Goal: Information Seeking & Learning: Learn about a topic

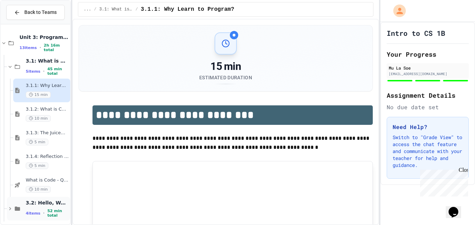
click at [43, 212] on span "•" at bounding box center [43, 213] width 1 height 6
click at [35, 181] on span "What is Code - Quiz" at bounding box center [47, 180] width 43 height 6
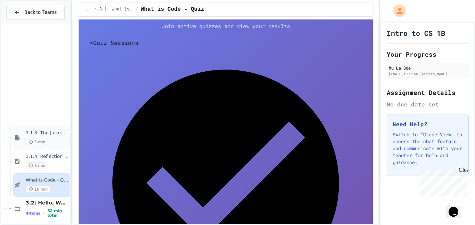
scroll to position [121, 0]
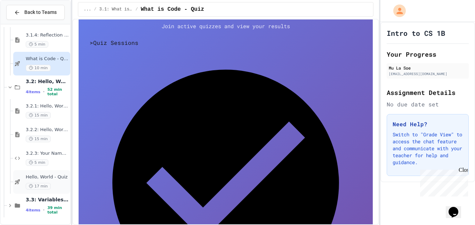
click at [31, 182] on div "Hello, World - Quiz 17 min" at bounding box center [47, 181] width 43 height 15
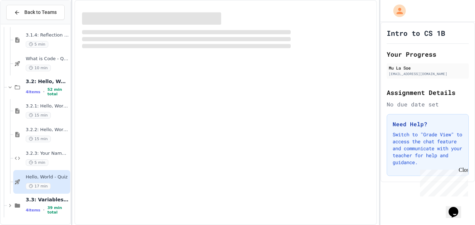
scroll to position [113, 0]
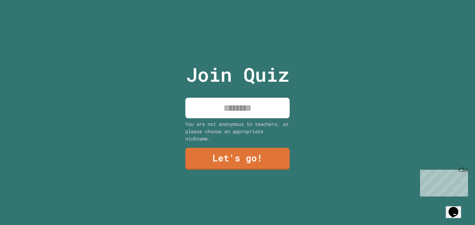
click at [271, 117] on input at bounding box center [237, 108] width 104 height 21
type input "**********"
click at [213, 163] on link "Let's go!" at bounding box center [237, 158] width 102 height 23
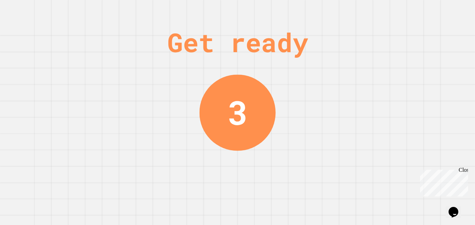
click at [308, 157] on div "Get ready 3" at bounding box center [237, 112] width 475 height 225
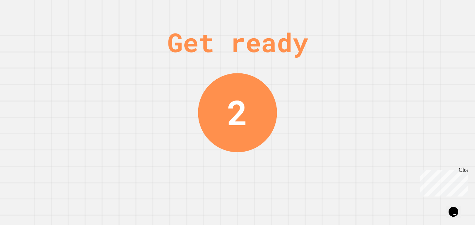
click at [261, 130] on div "2" at bounding box center [237, 112] width 79 height 79
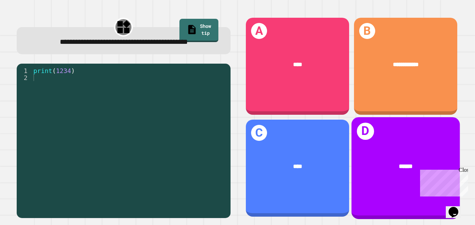
click at [392, 161] on div "******" at bounding box center [405, 166] width 108 height 33
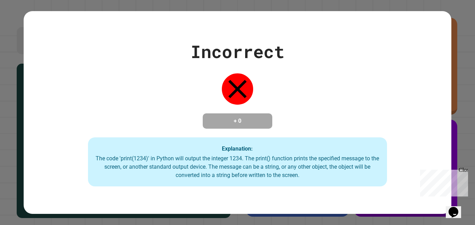
click at [313, 107] on div "Incorrect + 0 Explanation: The code 'print(1234)' in Python will output the int…" at bounding box center [237, 113] width 427 height 148
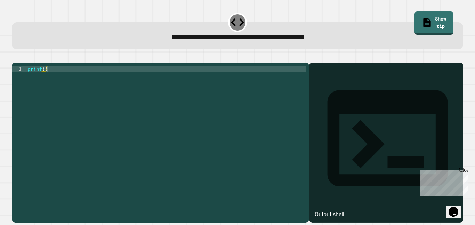
click at [120, 87] on div "print ( )" at bounding box center [165, 140] width 279 height 148
click at [45, 81] on div "print ( )" at bounding box center [165, 140] width 279 height 148
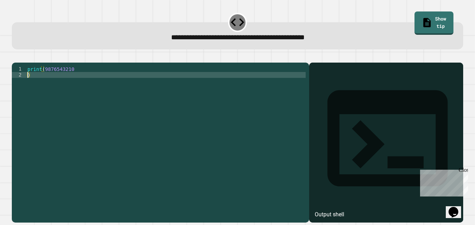
type textarea "*"
click at [334, 210] on div "Output shell" at bounding box center [329, 214] width 30 height 8
click at [327, 83] on div "Output shell" at bounding box center [386, 143] width 154 height 160
click at [120, 97] on div "print ( 9876543210 )" at bounding box center [165, 140] width 279 height 148
click at [32, 89] on div "print ( 9876543210 )" at bounding box center [165, 140] width 279 height 148
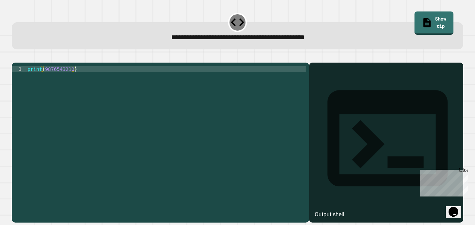
scroll to position [0, 6]
type textarea "**********"
click at [22, 62] on icon "button" at bounding box center [20, 61] width 4 height 5
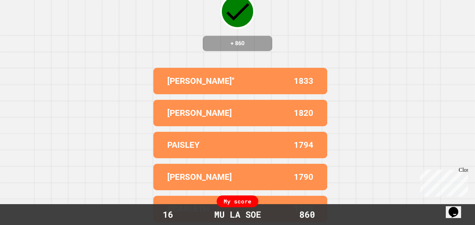
scroll to position [0, 0]
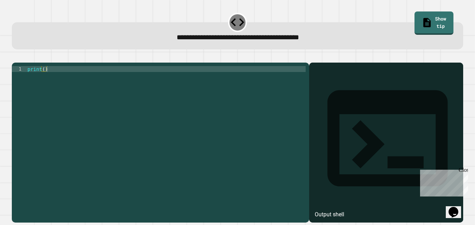
click at [176, 72] on div "1 print ( ) XXXXXXXXXXXXXXXXXXXXXXXXXXXXXXXXXXXXXXXXXXXXXXXXXXXXXXXXXXXXXXXXXXX…" at bounding box center [160, 143] width 297 height 160
click at [44, 79] on div "print ( )" at bounding box center [165, 140] width 279 height 148
type textarea "**********"
click at [22, 63] on icon "button" at bounding box center [20, 61] width 4 height 5
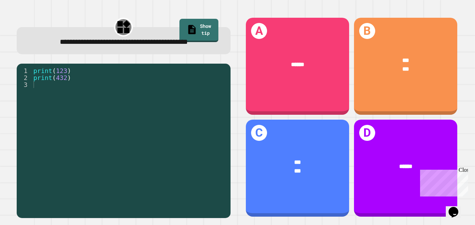
click at [67, 93] on div "print ( 123 ) print ( 432 )" at bounding box center [129, 136] width 195 height 139
click at [14, 87] on div "**********" at bounding box center [123, 116] width 228 height 215
click at [36, 96] on div "print ( 123 ) print ( 432 )" at bounding box center [129, 136] width 195 height 139
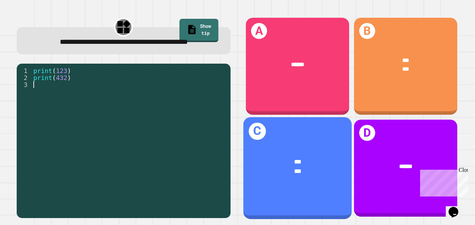
click at [315, 183] on div "*** ***" at bounding box center [297, 166] width 108 height 42
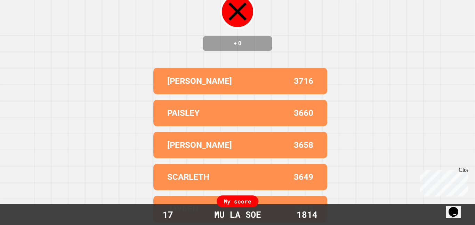
scroll to position [0, 0]
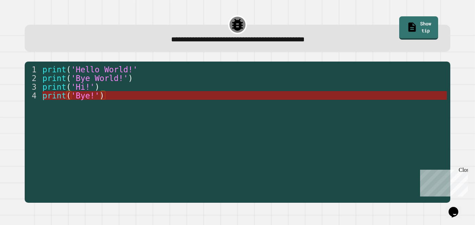
click at [95, 98] on span "'Bye!'" at bounding box center [85, 95] width 28 height 9
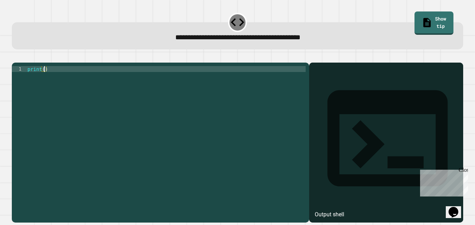
click at [43, 81] on div "print ( )" at bounding box center [165, 140] width 279 height 148
type textarea "**********"
click at [15, 57] on icon "button" at bounding box center [15, 57] width 0 height 0
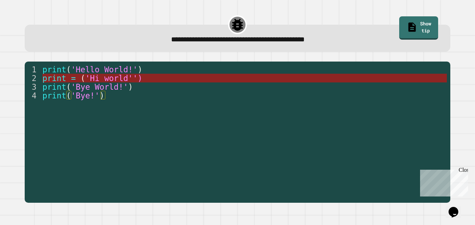
click at [97, 81] on span "'Hi world'')" at bounding box center [113, 78] width 57 height 9
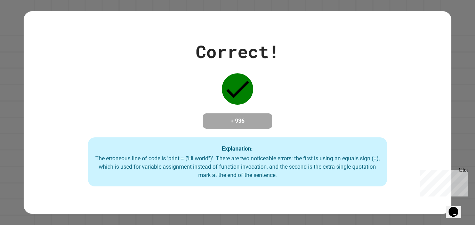
click at [173, 119] on div "Correct! + 936 Explanation: The erroneous line of code is 'print = ('Hi world''…" at bounding box center [237, 113] width 427 height 148
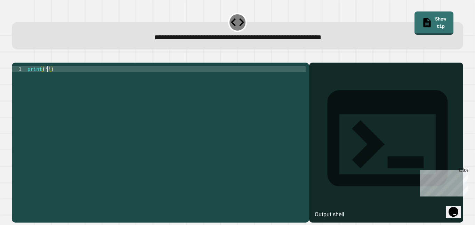
click at [47, 81] on div "print ( '' )" at bounding box center [165, 140] width 279 height 148
click at [15, 57] on icon "button" at bounding box center [15, 57] width 0 height 0
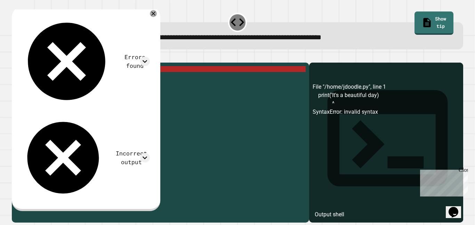
click at [117, 83] on div "print ( 'It' s a beautiful day )" at bounding box center [165, 140] width 279 height 148
click at [157, 13] on icon at bounding box center [153, 13] width 8 height 8
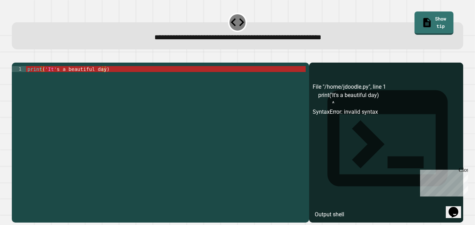
click at [100, 80] on div "print ( 'It' s a beautiful day )" at bounding box center [165, 140] width 279 height 148
click at [100, 81] on div "print ( 'It' s a beautiful day )" at bounding box center [165, 140] width 279 height 148
click at [102, 80] on div "print ( 'It' s a beautiful day )" at bounding box center [165, 140] width 279 height 148
click at [100, 78] on div "print ( 'It' s a beautiful day )" at bounding box center [165, 140] width 279 height 148
click at [102, 79] on div "print ( 'It' s a beautiful day )" at bounding box center [165, 140] width 279 height 148
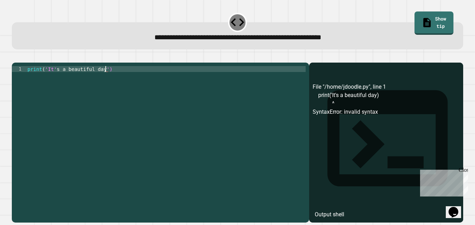
scroll to position [0, 10]
click at [77, 158] on div "print ( 'It' s a beautiful day ')" at bounding box center [165, 140] width 279 height 148
click at [15, 57] on icon "button" at bounding box center [15, 57] width 0 height 0
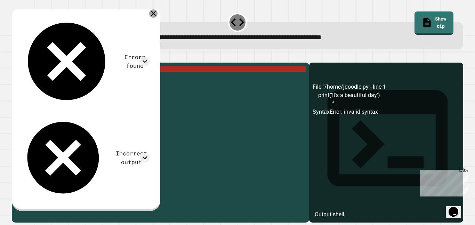
click at [157, 13] on icon at bounding box center [153, 13] width 8 height 8
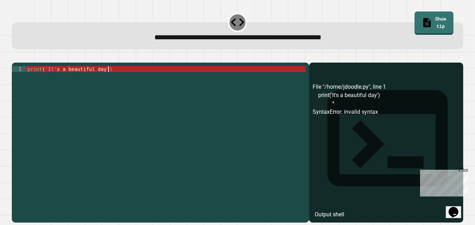
click at [97, 83] on div "print ( 'It' s a beautiful day ')" at bounding box center [165, 140] width 279 height 148
click at [100, 84] on div "print ( 'It' s a beautiful day ')" at bounding box center [165, 140] width 279 height 148
click at [101, 81] on div "print ( 'It' s a beautiful day ')" at bounding box center [165, 140] width 279 height 148
click at [103, 82] on div "print ( 'It' s a beautiful day ')" at bounding box center [165, 140] width 279 height 148
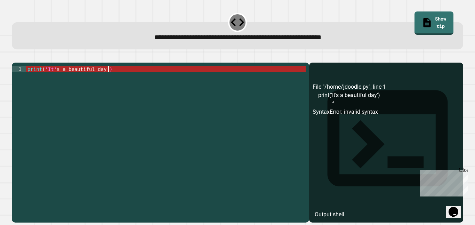
click at [103, 81] on div "print ( 'It' s a beautiful day ')" at bounding box center [165, 140] width 279 height 148
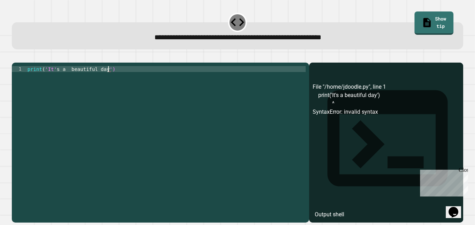
scroll to position [0, 10]
click at [44, 81] on div "print ( 'It' s a beautiful day '")" at bounding box center [165, 140] width 279 height 148
click at [25, 63] on div at bounding box center [237, 58] width 451 height 8
click at [15, 57] on icon "button" at bounding box center [15, 57] width 0 height 0
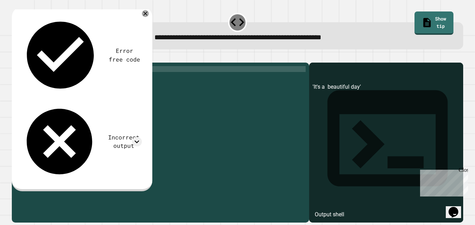
click at [96, 80] on div "print ( "'It's a beautiful day'" )" at bounding box center [165, 140] width 279 height 148
click at [144, 36] on div "Error free code 'It's a beautiful day' Incorrect output Expected output It's a …" at bounding box center [81, 97] width 129 height 173
click at [138, 140] on icon at bounding box center [136, 141] width 5 height 3
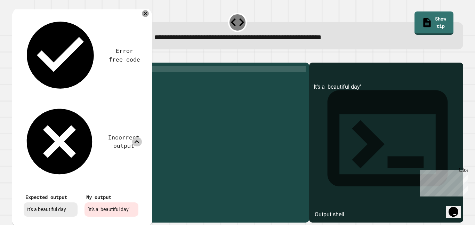
click at [137, 137] on icon at bounding box center [136, 141] width 9 height 9
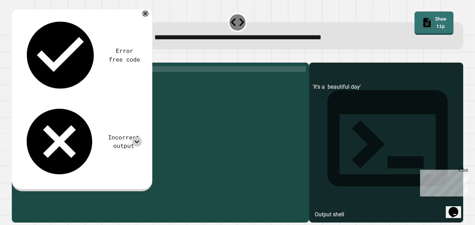
click at [71, 77] on div "print ( "'It's a beautiful day'" )" at bounding box center [165, 140] width 279 height 148
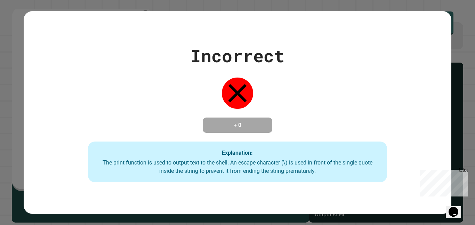
type textarea "**********"
click at [24, 63] on div "Incorrect + 0 Explanation: The print function is used to output text to the she…" at bounding box center [237, 113] width 427 height 140
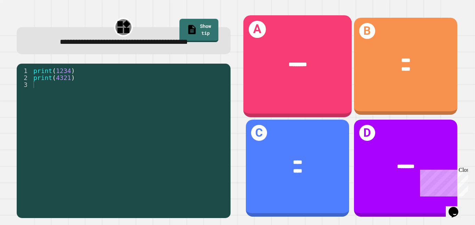
click at [335, 82] on div "A ********" at bounding box center [297, 66] width 108 height 102
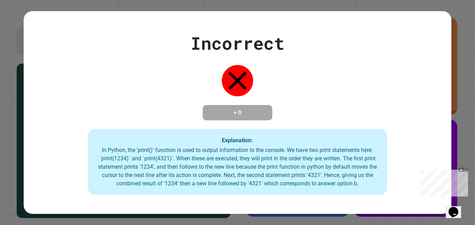
click at [463, 170] on div "Close" at bounding box center [462, 171] width 9 height 9
